Goal: Task Accomplishment & Management: Manage account settings

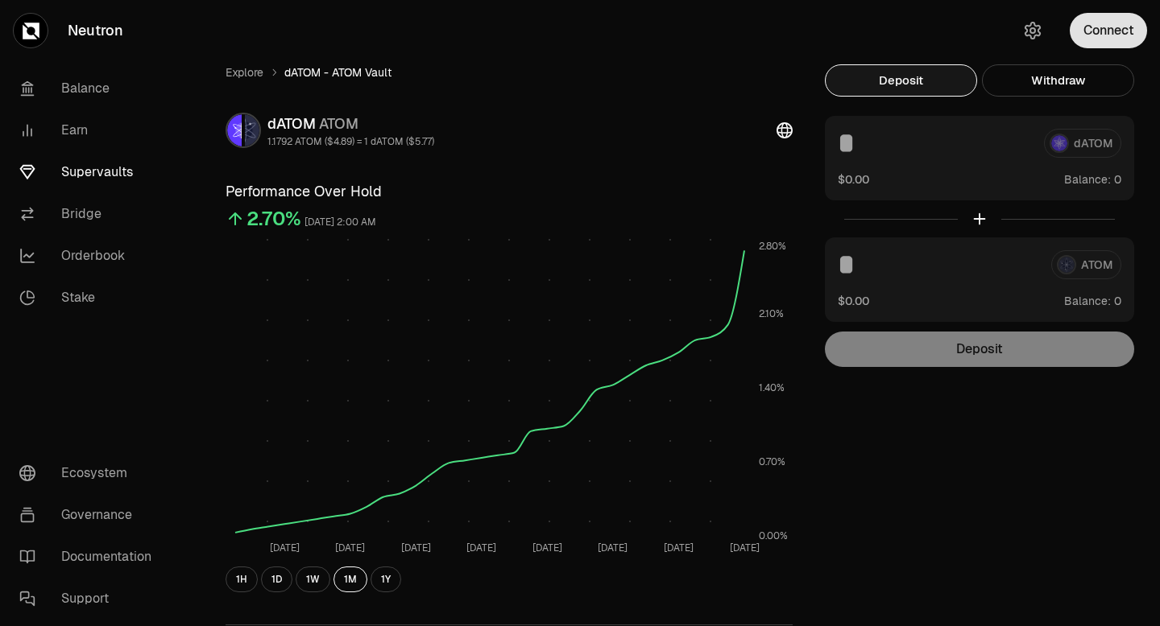
click at [1085, 37] on button "Connect" at bounding box center [1107, 30] width 77 height 35
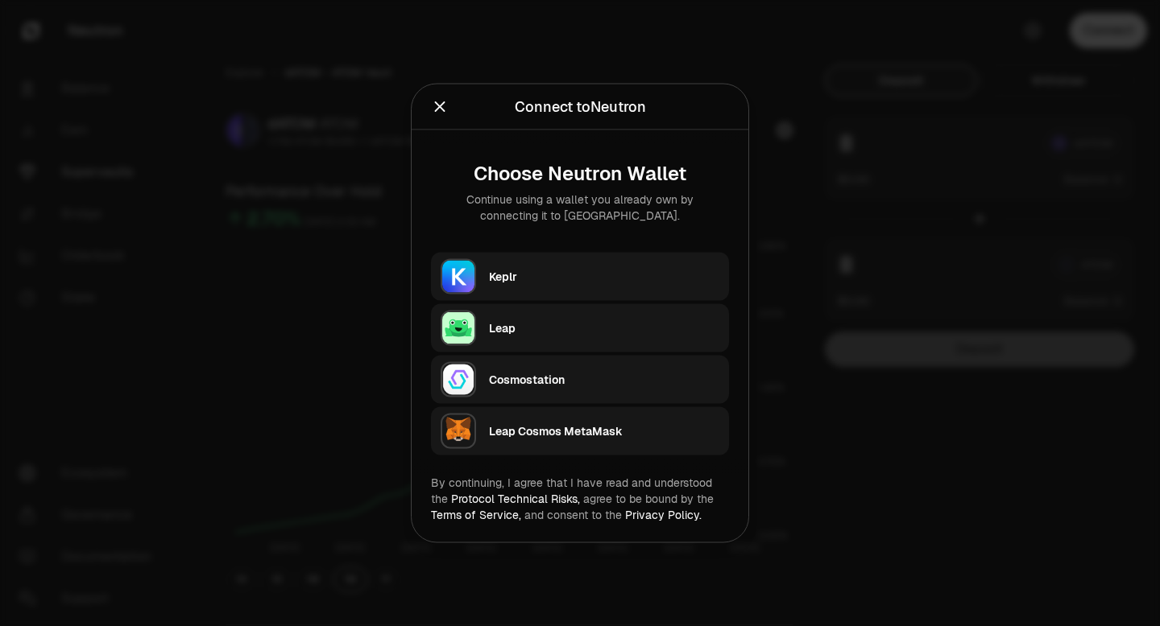
click at [692, 267] on div "Keplr" at bounding box center [604, 277] width 230 height 24
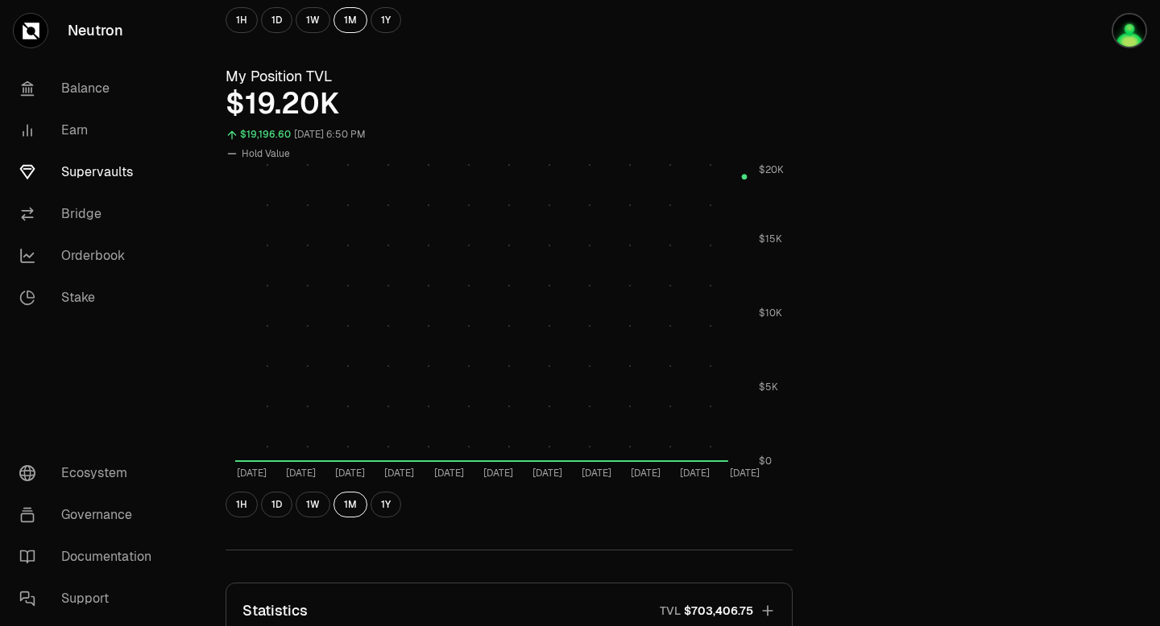
scroll to position [564, 0]
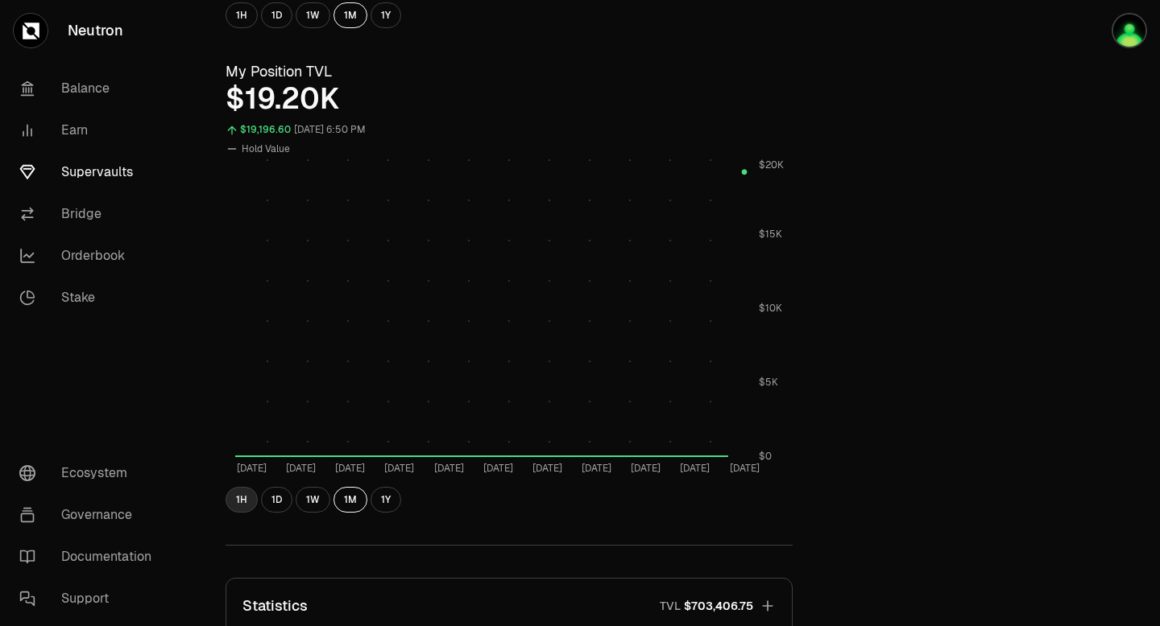
click at [242, 500] on button "1H" at bounding box center [241, 500] width 32 height 26
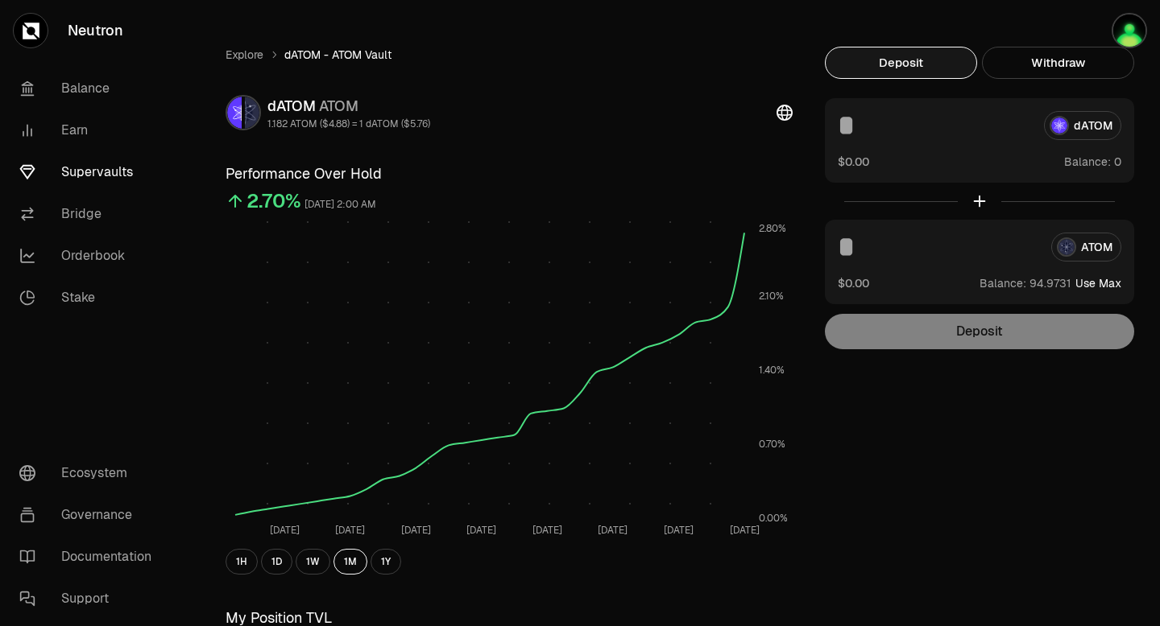
scroll to position [0, 0]
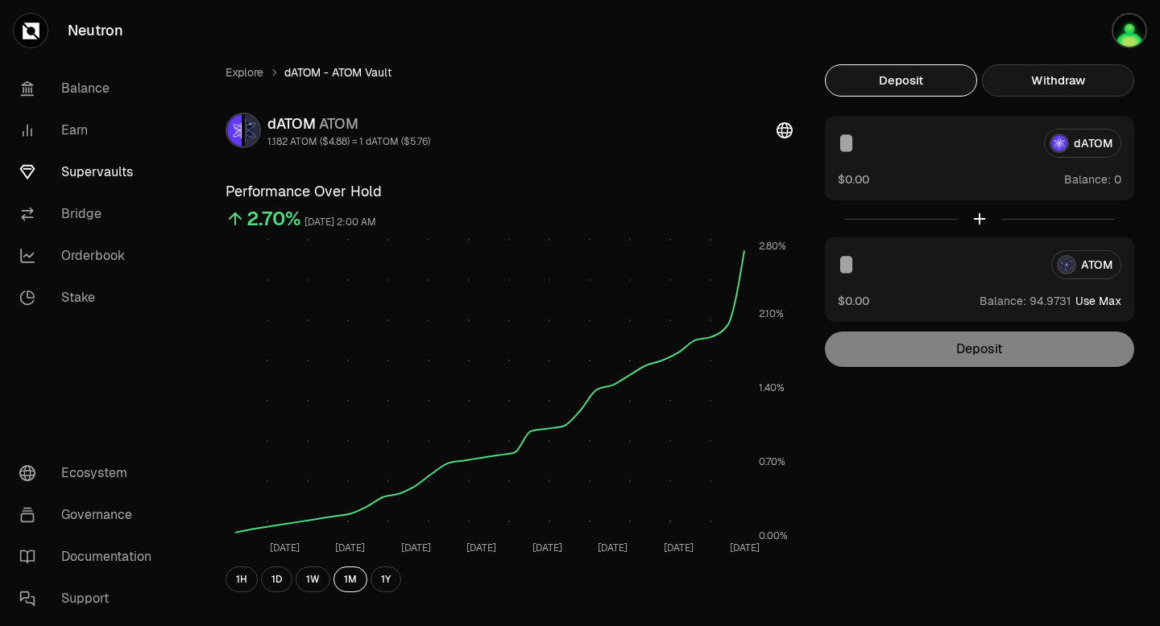
click at [1043, 76] on button "Withdraw" at bounding box center [1058, 80] width 152 height 32
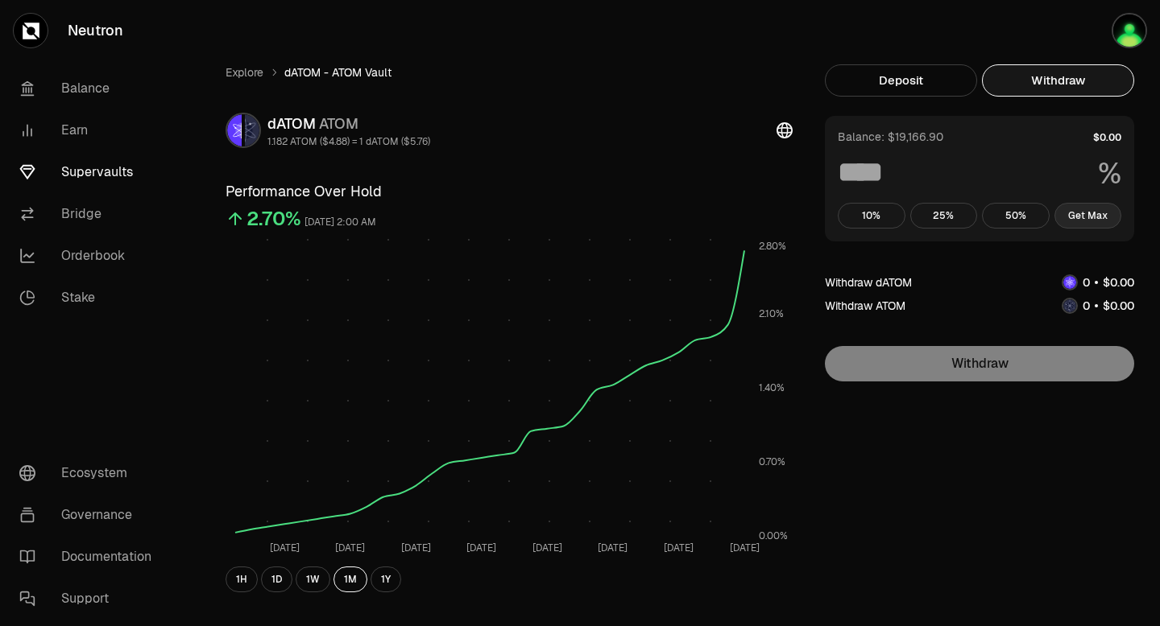
click at [1098, 221] on button "Get Max" at bounding box center [1088, 216] width 68 height 26
type input "***"
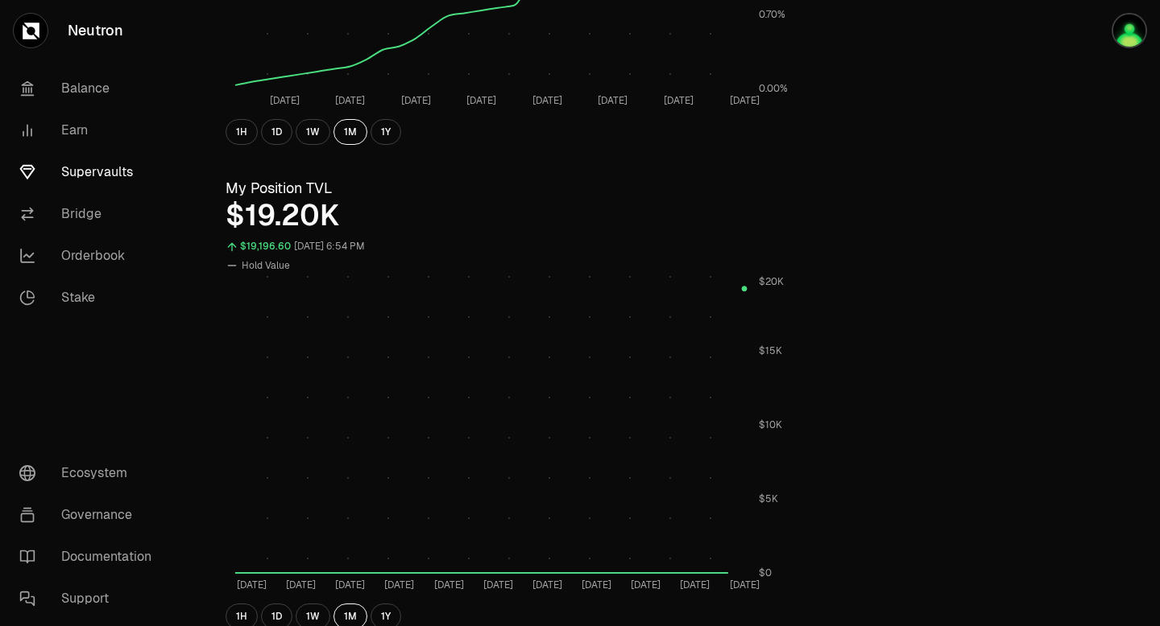
scroll to position [453, 0]
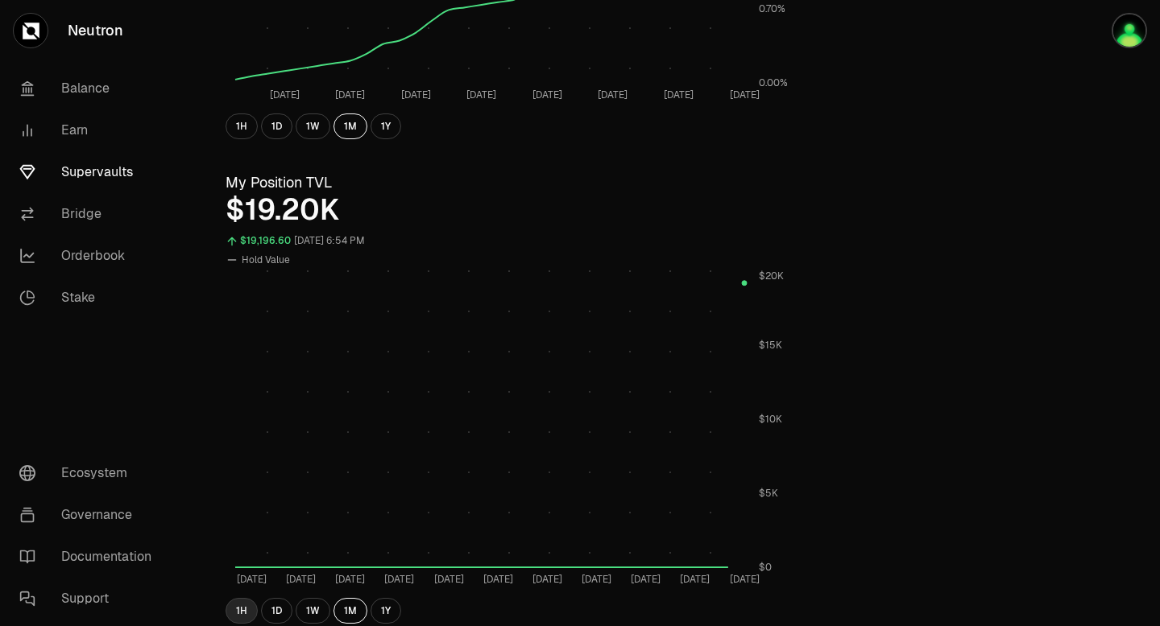
click at [242, 610] on button "1H" at bounding box center [241, 611] width 32 height 26
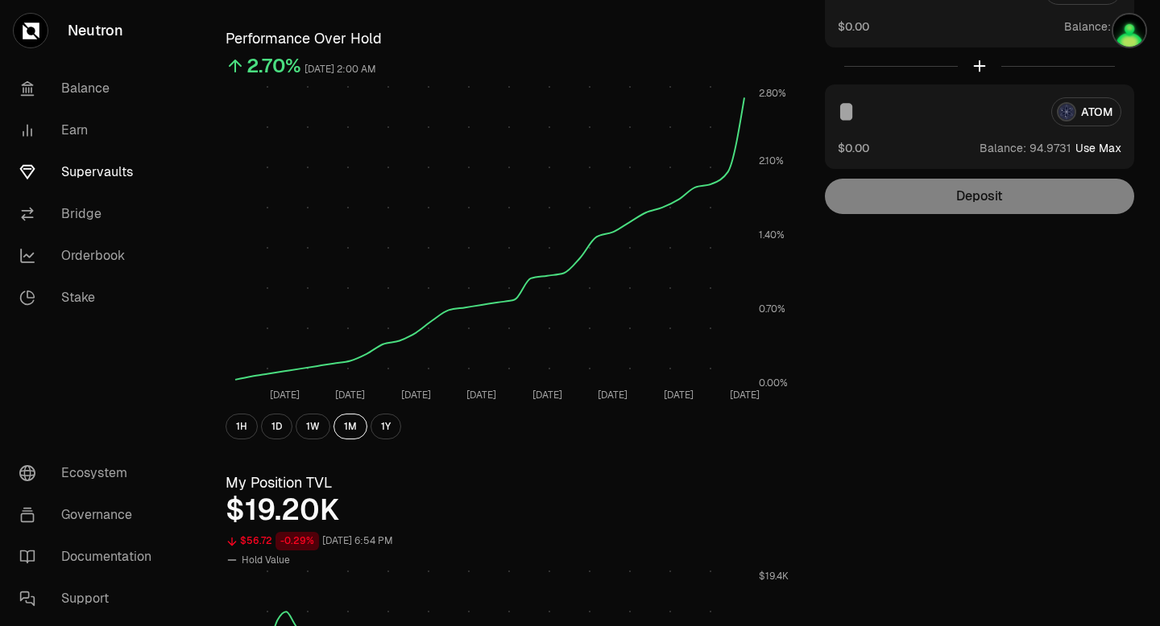
scroll to position [0, 0]
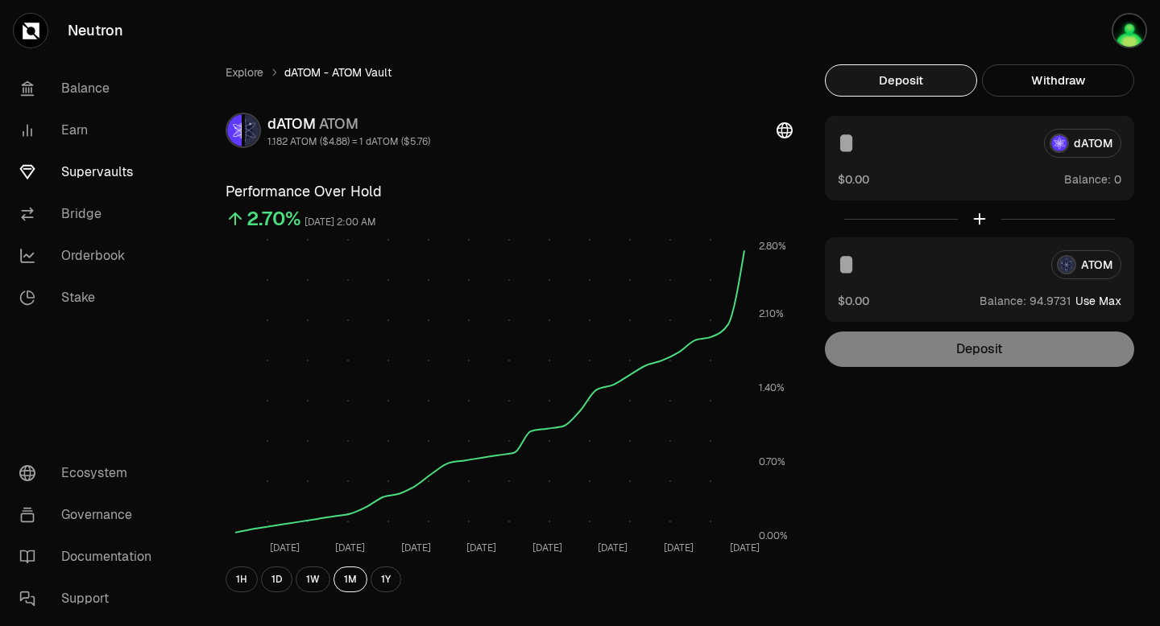
click at [1099, 302] on button "Use Max" at bounding box center [1098, 301] width 46 height 16
type input "*********"
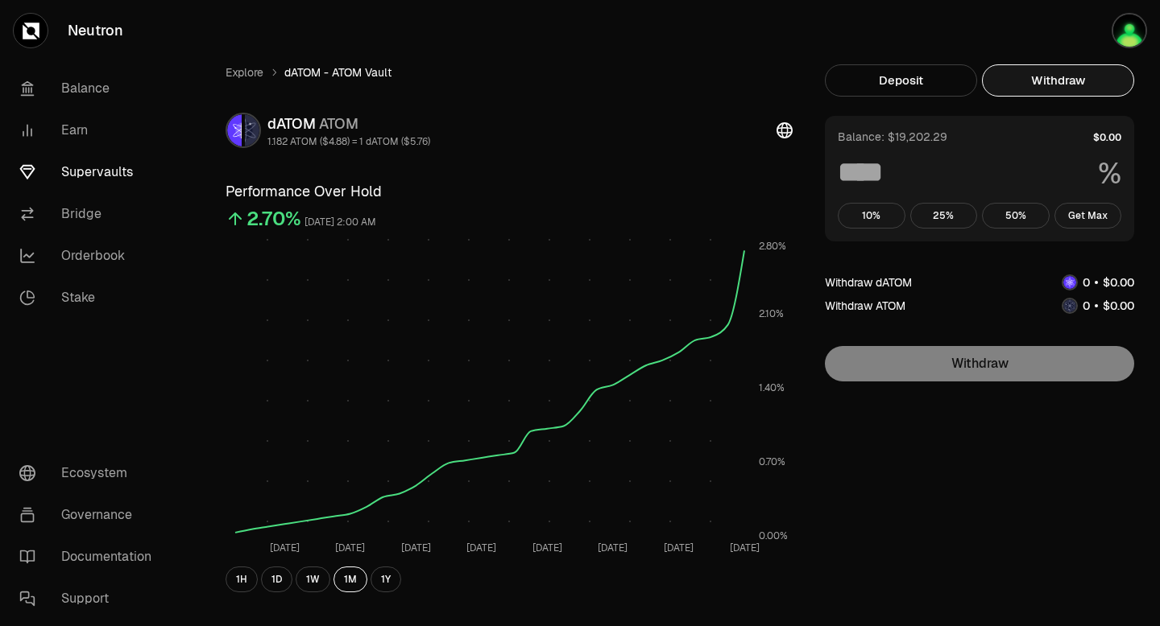
click at [1085, 72] on button "Withdraw" at bounding box center [1058, 80] width 152 height 32
click at [1101, 210] on button "Get Max" at bounding box center [1088, 216] width 68 height 26
type input "***"
